Goal: Task Accomplishment & Management: Use online tool/utility

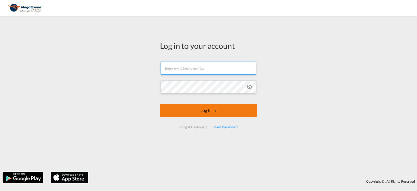
type input "[PERSON_NAME][EMAIL_ADDRESS][DOMAIN_NAME]"
click at [209, 106] on button "Log In" at bounding box center [208, 110] width 97 height 13
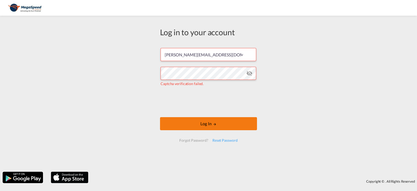
click at [219, 124] on button "Log In" at bounding box center [208, 123] width 97 height 13
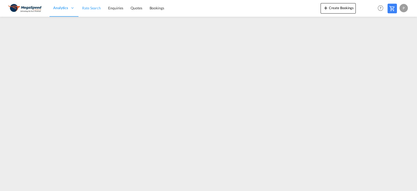
click at [92, 8] on span "Rate Search" at bounding box center [91, 8] width 19 height 4
